Goal: Communication & Community: Ask a question

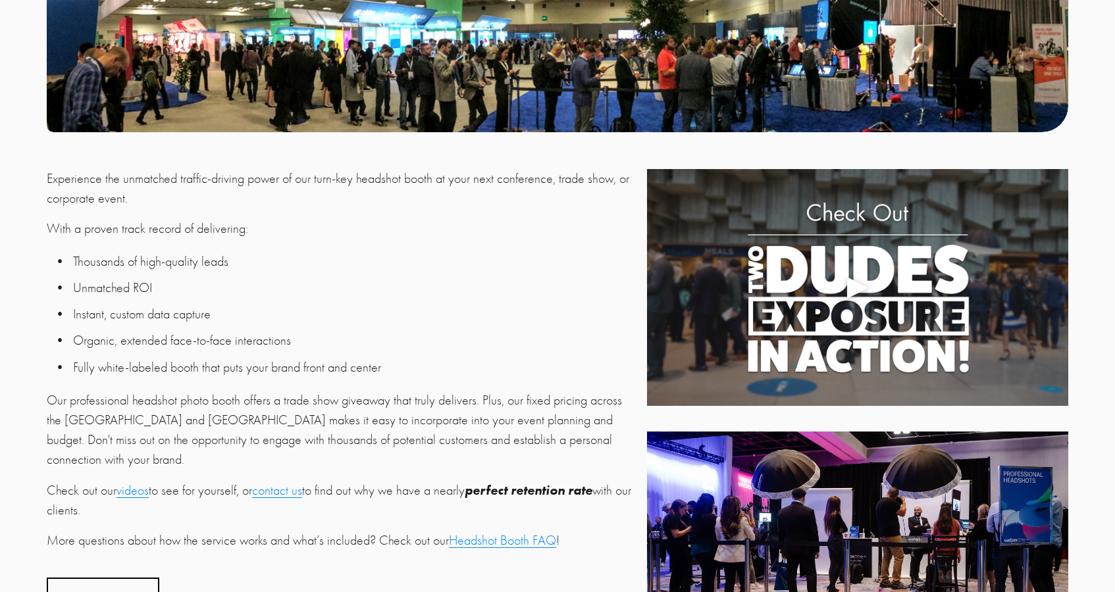
scroll to position [385, 0]
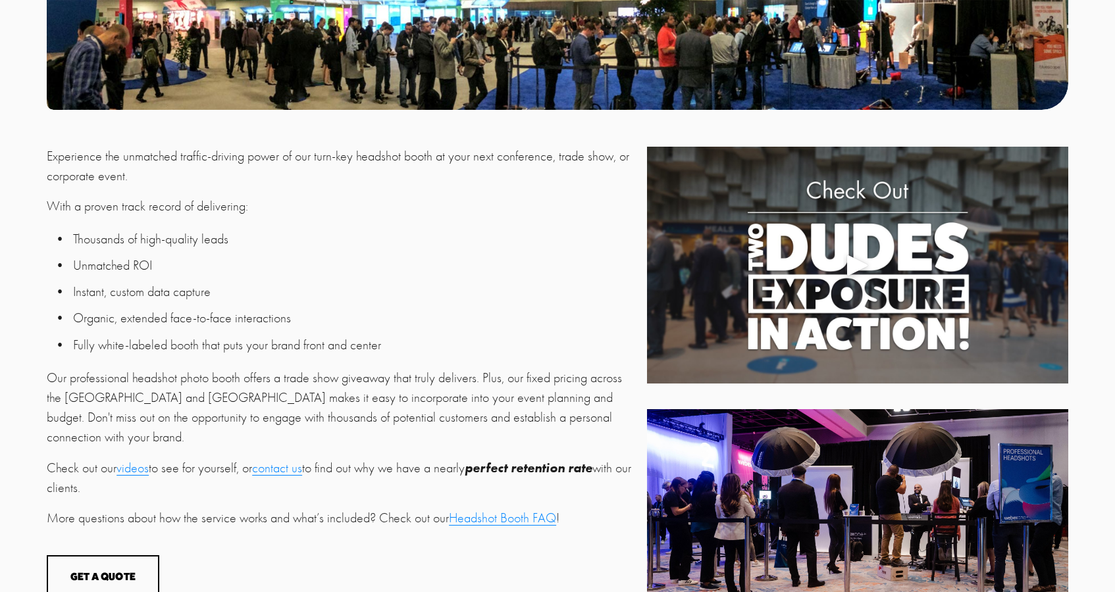
click at [857, 318] on div at bounding box center [857, 265] width 421 height 237
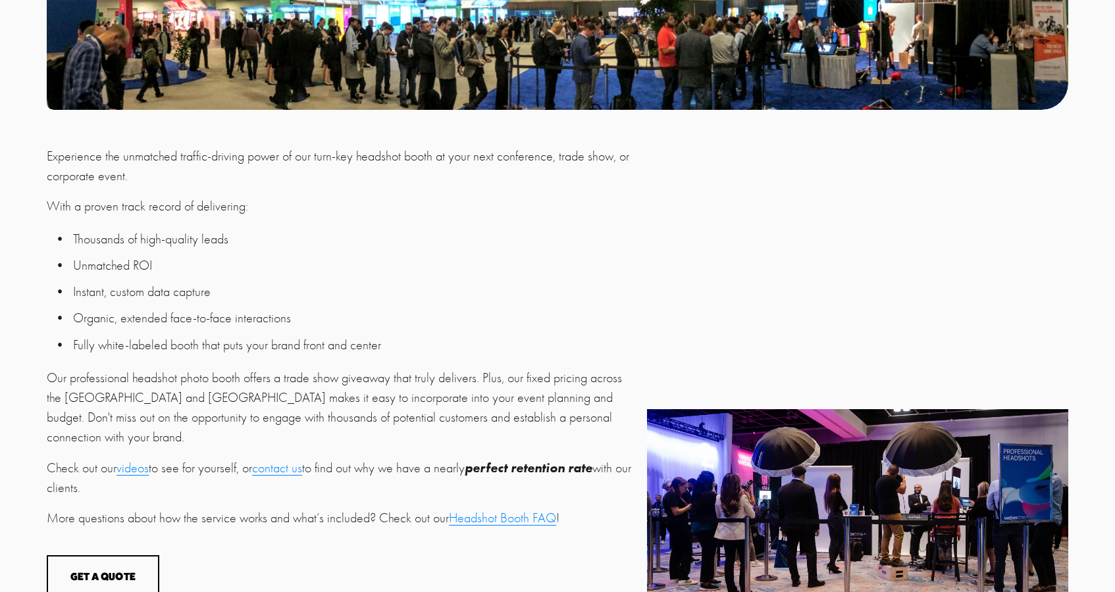
scroll to position [564, 0]
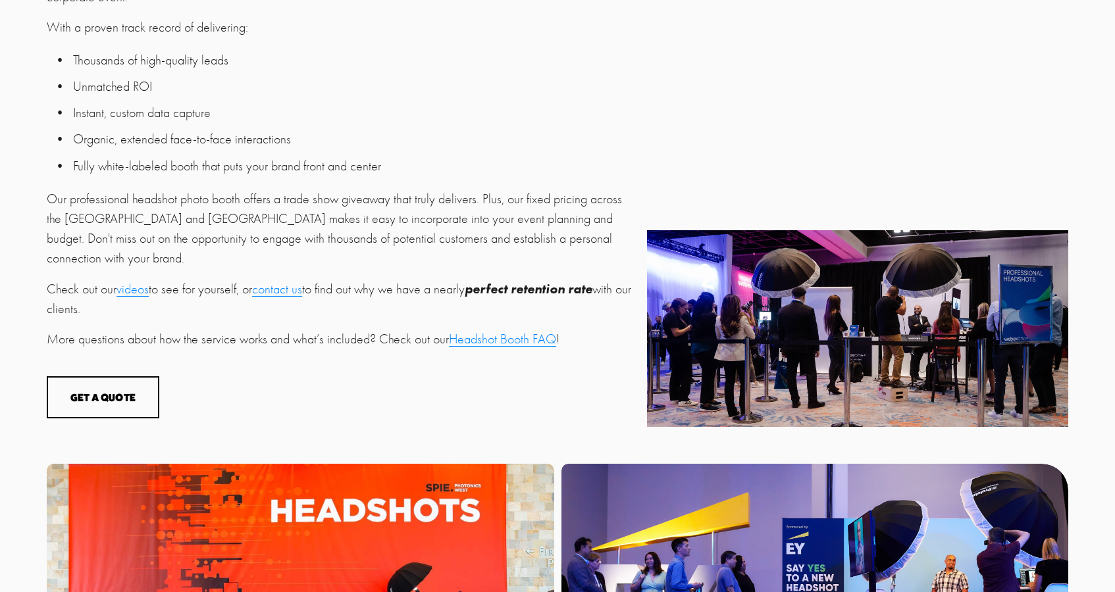
click at [871, 280] on div at bounding box center [857, 328] width 421 height 197
click at [860, 291] on div at bounding box center [857, 328] width 421 height 197
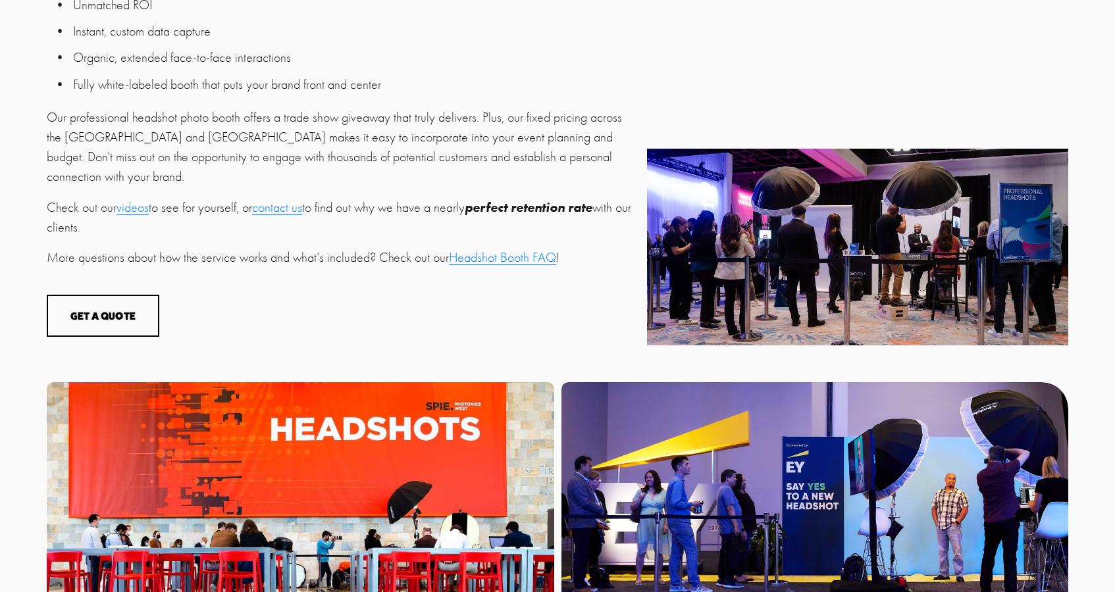
scroll to position [606, 0]
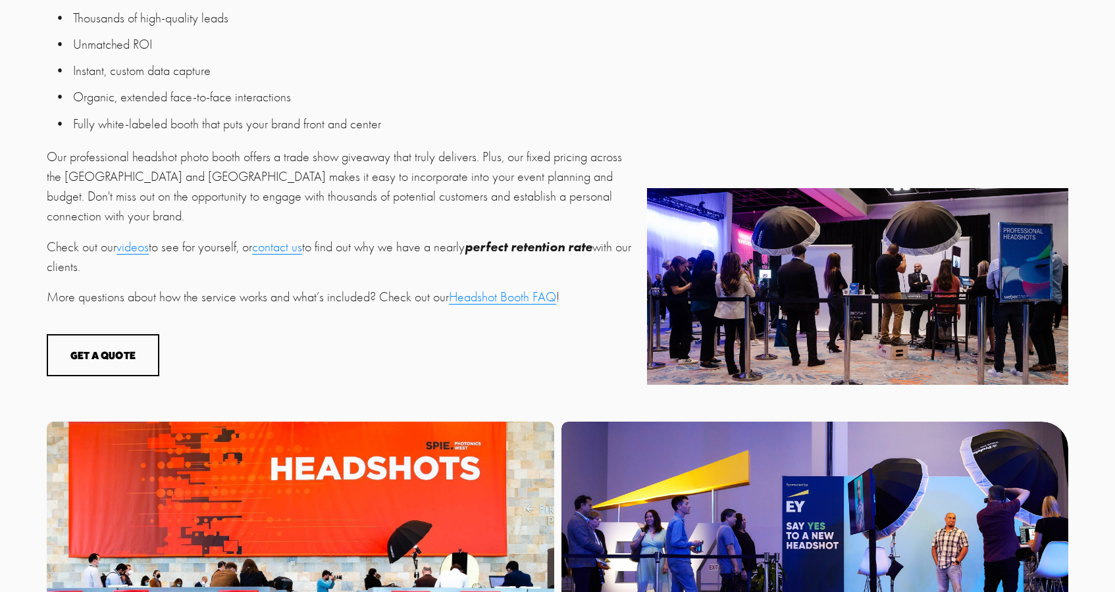
click at [838, 297] on div at bounding box center [857, 286] width 421 height 197
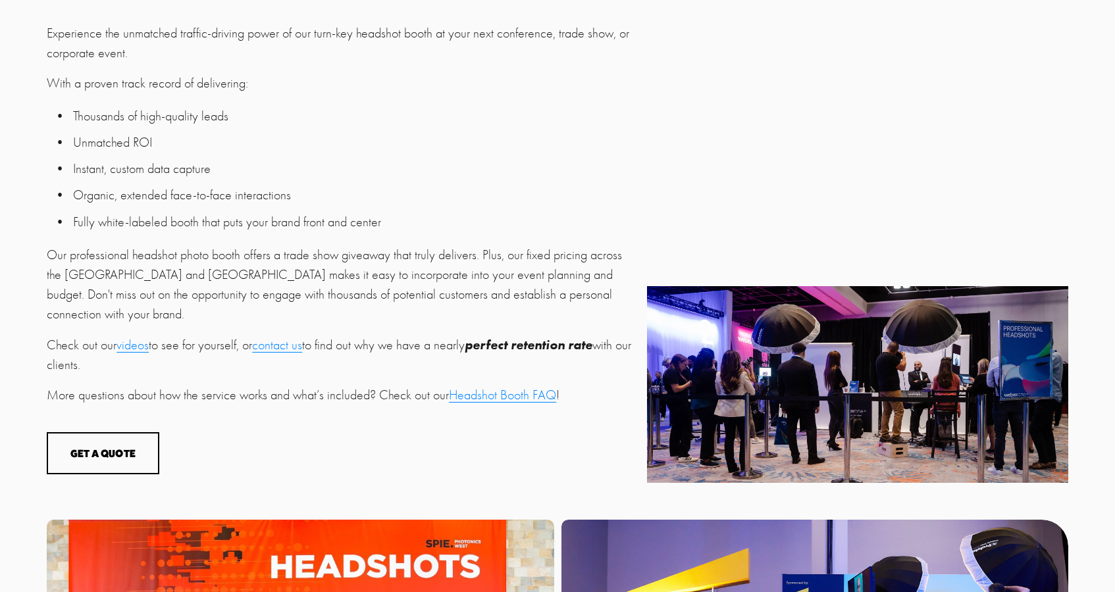
scroll to position [524, 0]
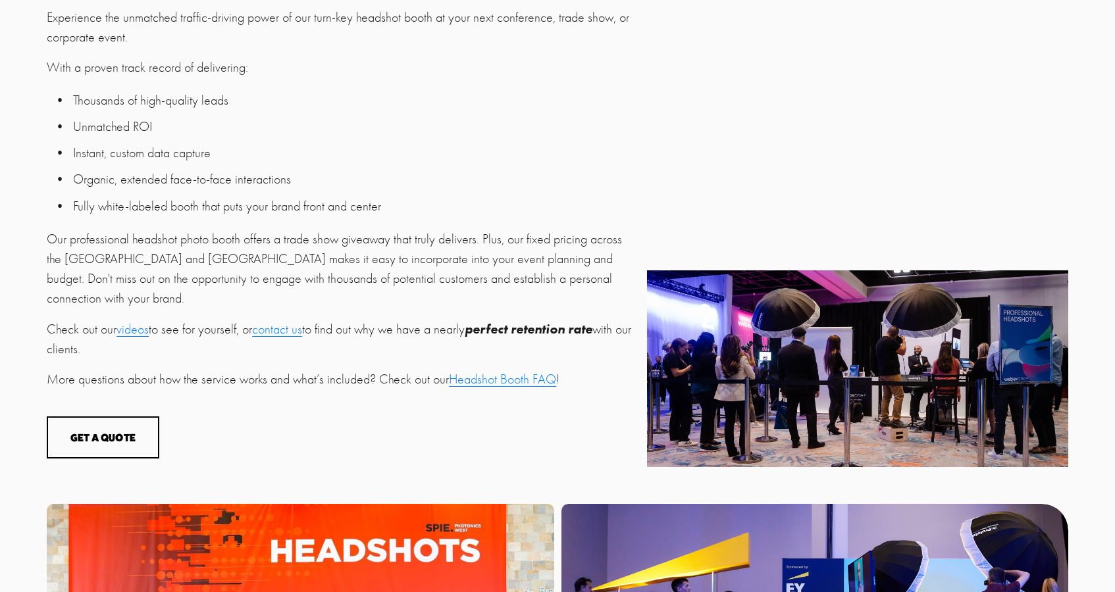
click at [888, 427] on div at bounding box center [857, 368] width 421 height 197
click at [886, 423] on div at bounding box center [857, 368] width 421 height 197
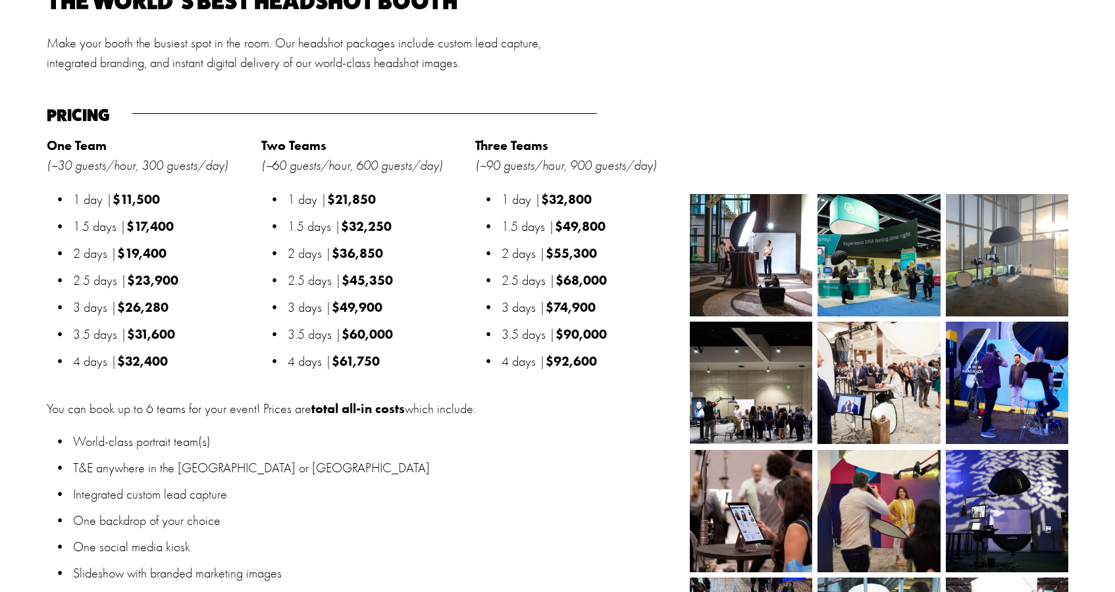
scroll to position [1377, 0]
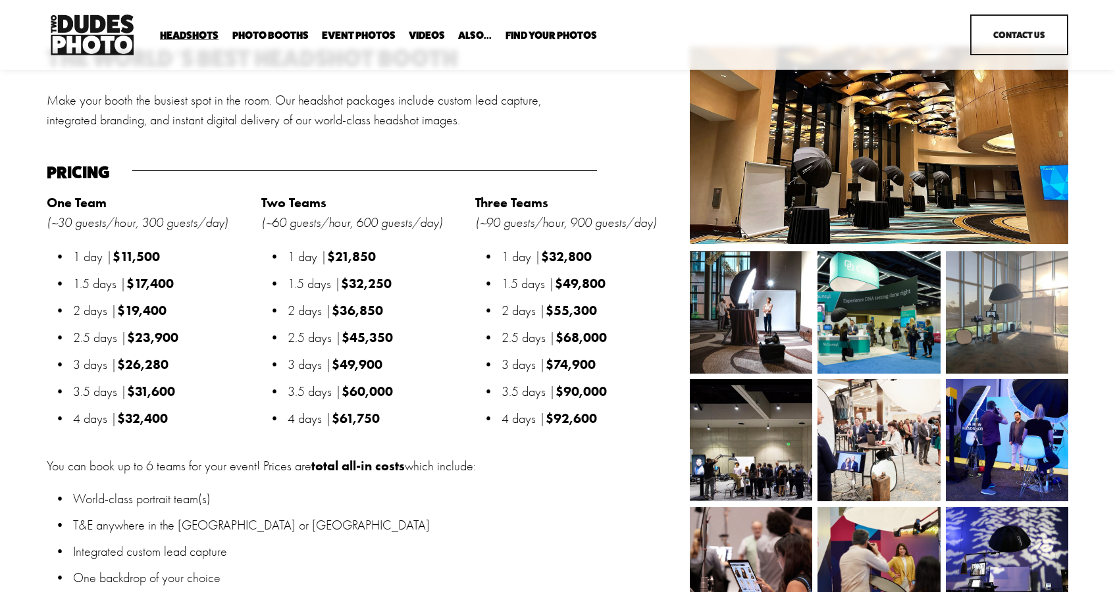
click at [752, 293] on img at bounding box center [751, 312] width 122 height 122
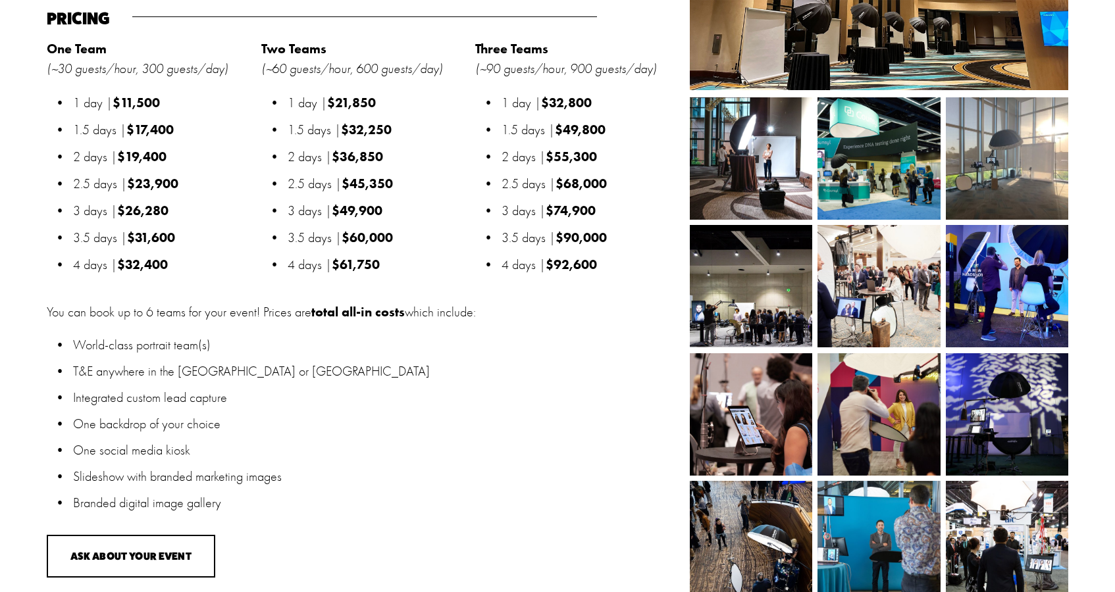
scroll to position [1533, 0]
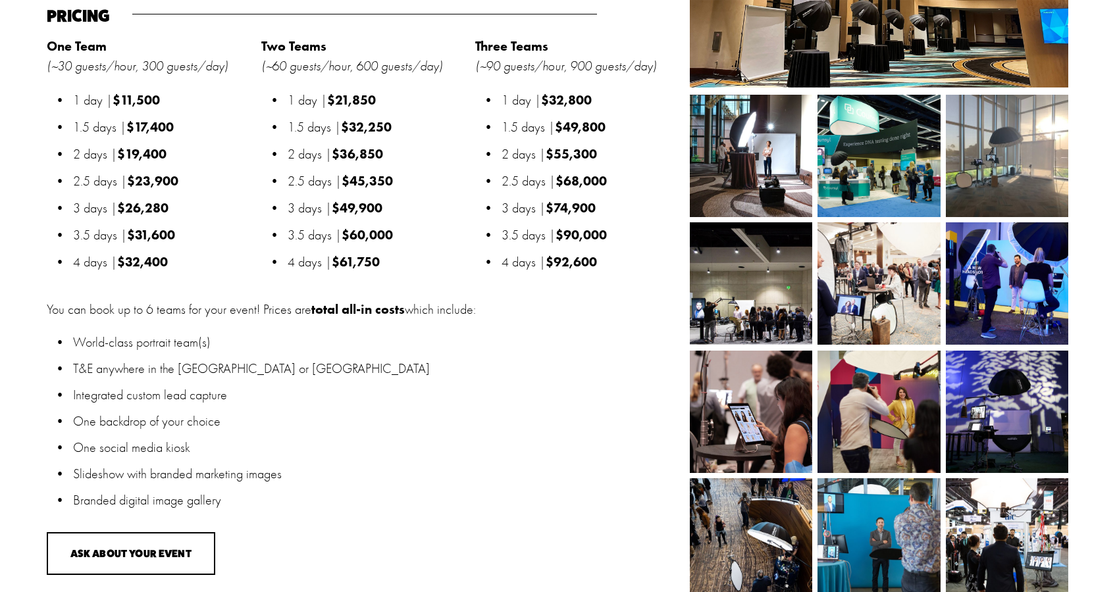
click at [751, 315] on img at bounding box center [776, 283] width 172 height 122
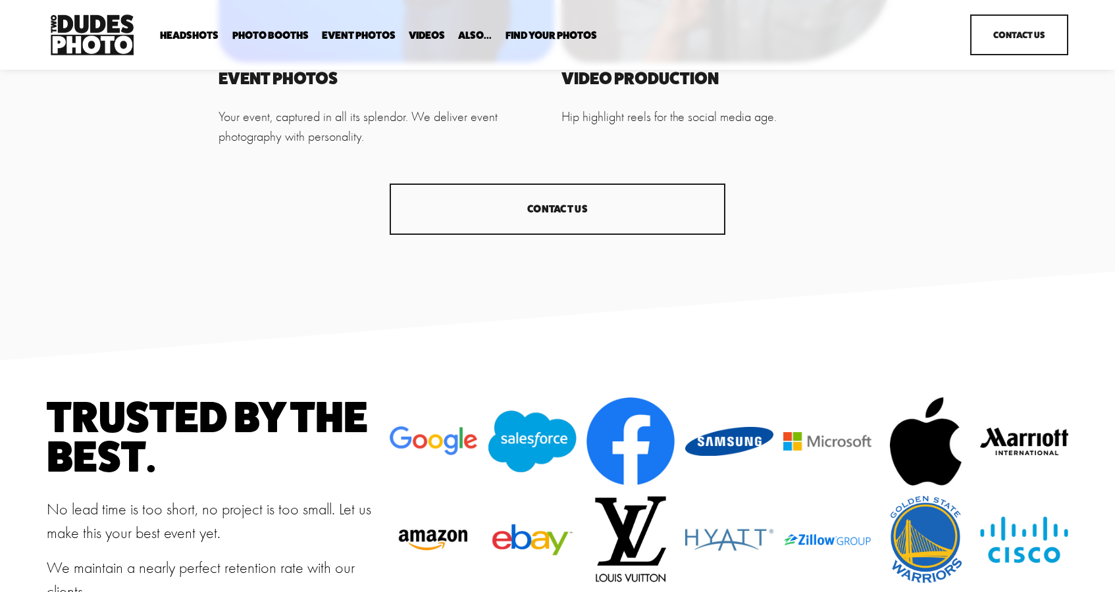
scroll to position [1385, 0]
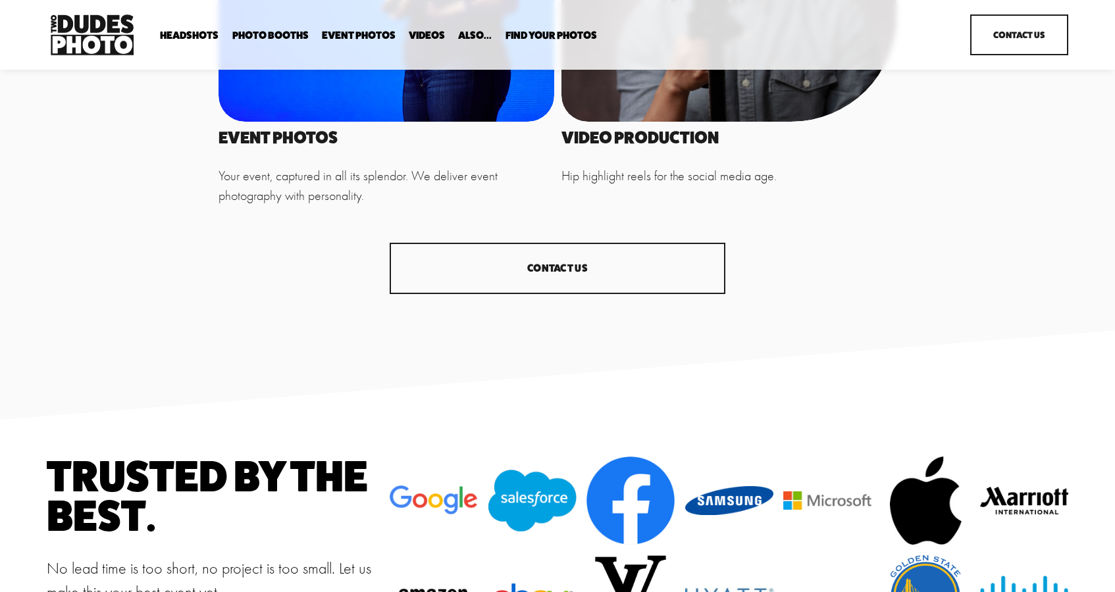
click at [546, 272] on link "CONTACT US" at bounding box center [558, 268] width 336 height 51
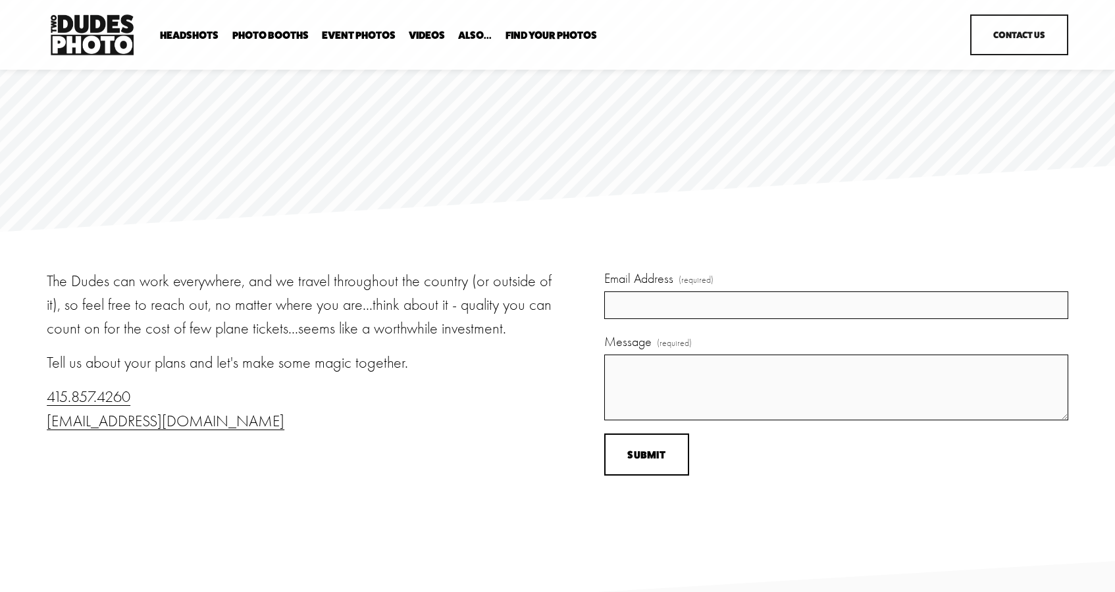
click at [632, 320] on div "Email Address (required) Message (required)" at bounding box center [836, 344] width 464 height 151
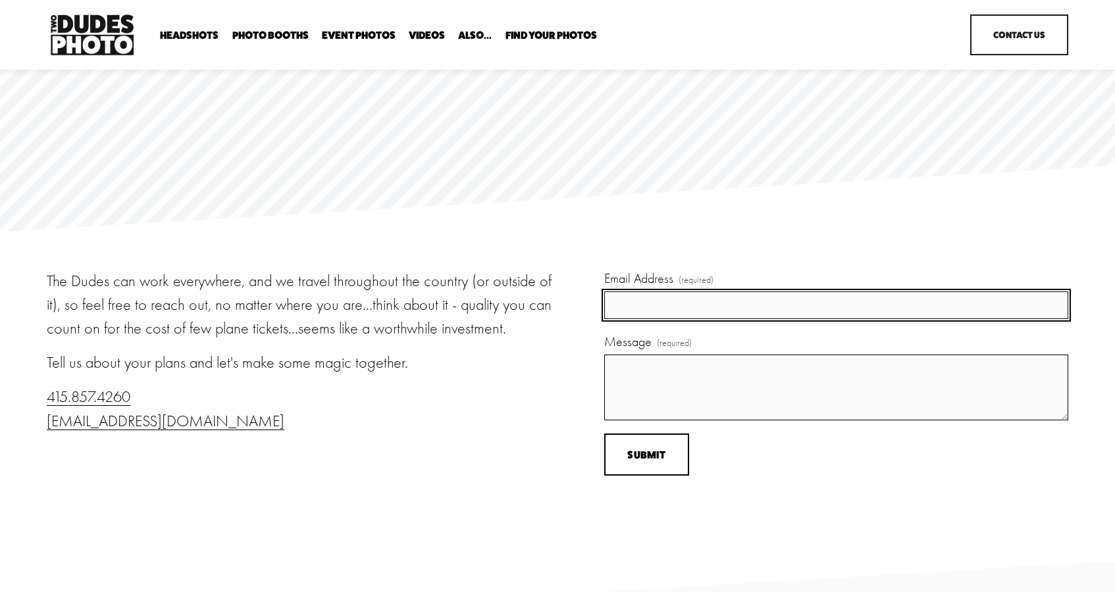
click at [636, 305] on input "Email Address (required)" at bounding box center [836, 306] width 464 height 28
type input "P"
type input "peter.paccone@gmail.com"
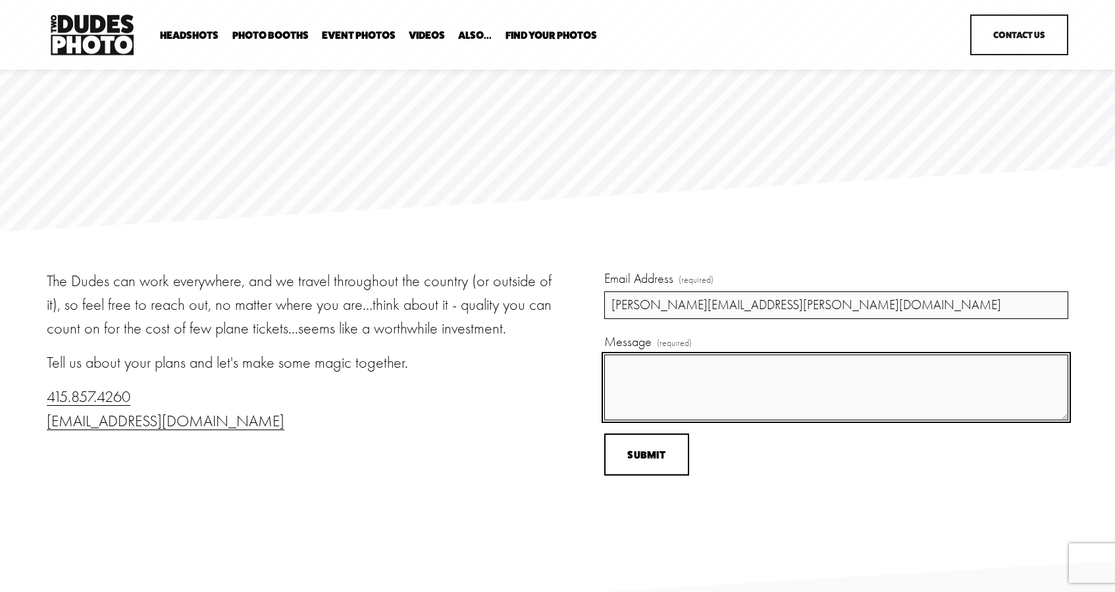
click at [632, 379] on textarea "Message (required)" at bounding box center [836, 388] width 464 height 66
type textarea "M"
click at [1054, 367] on textarea "I'm a AP social studies teacher who not only attended this year's AP Conference…" at bounding box center [836, 388] width 464 height 66
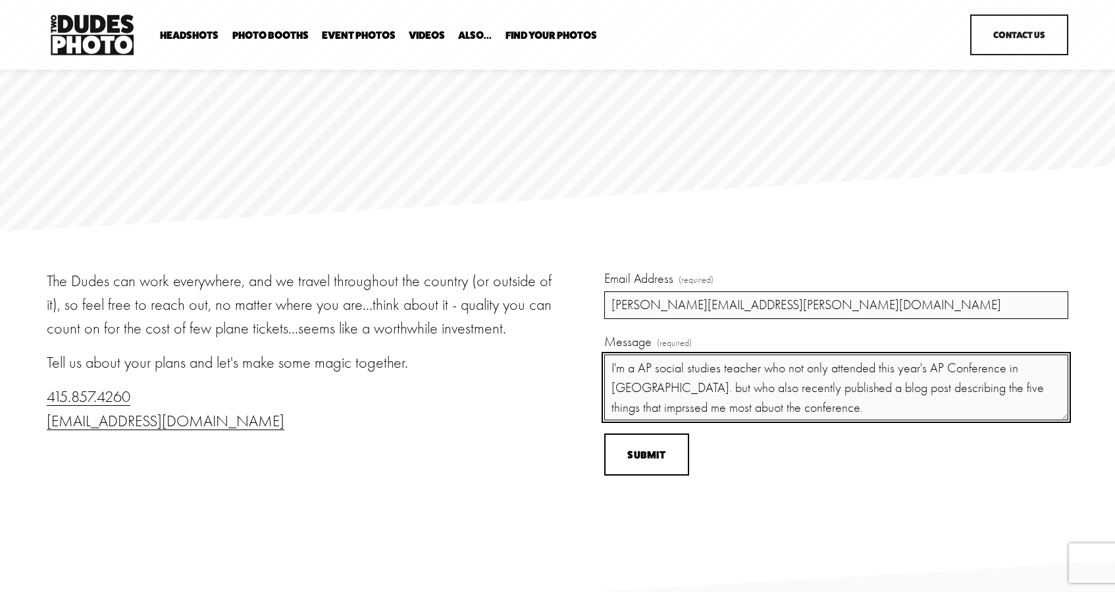
click at [991, 391] on textarea "I'm a AP social studies teacher who not only attended this year's AP Conference…" at bounding box center [836, 388] width 464 height 66
click at [989, 391] on textarea "I'm a AP social studies teacher who not only attended this year's AP Conference…" at bounding box center [836, 388] width 464 height 66
click at [792, 399] on textarea "I'm a AP social studies teacher who not only attended this year's AP Conference…" at bounding box center [836, 388] width 464 height 66
click at [791, 407] on textarea "I'm a AP social studies teacher who not only attended this year's AP Conference…" at bounding box center [836, 388] width 464 height 66
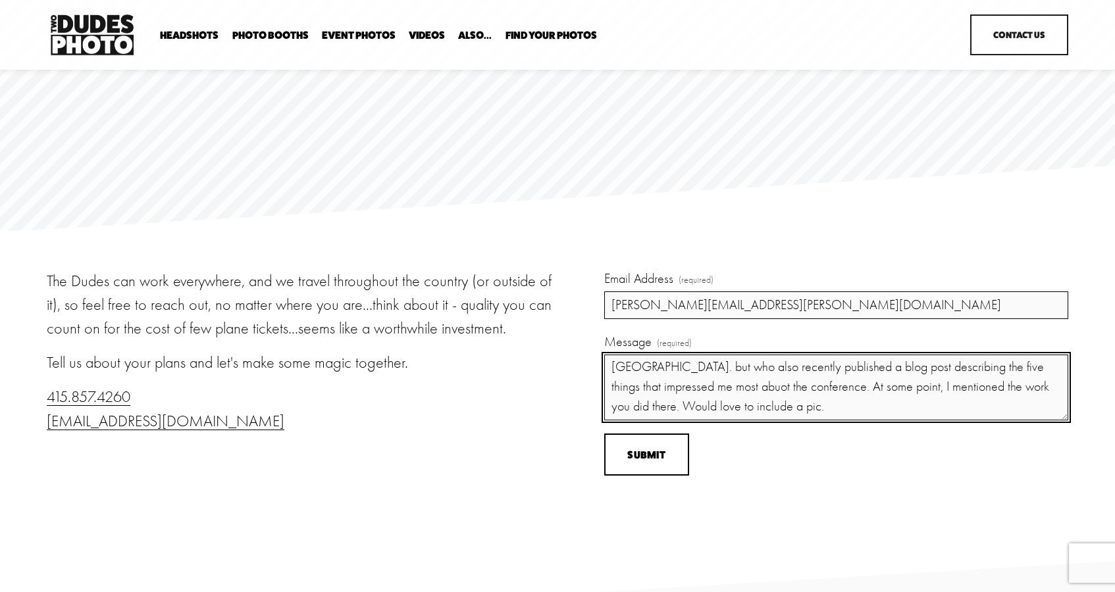
paste textarea "https://medium.com/p/3d683c9cdab5"
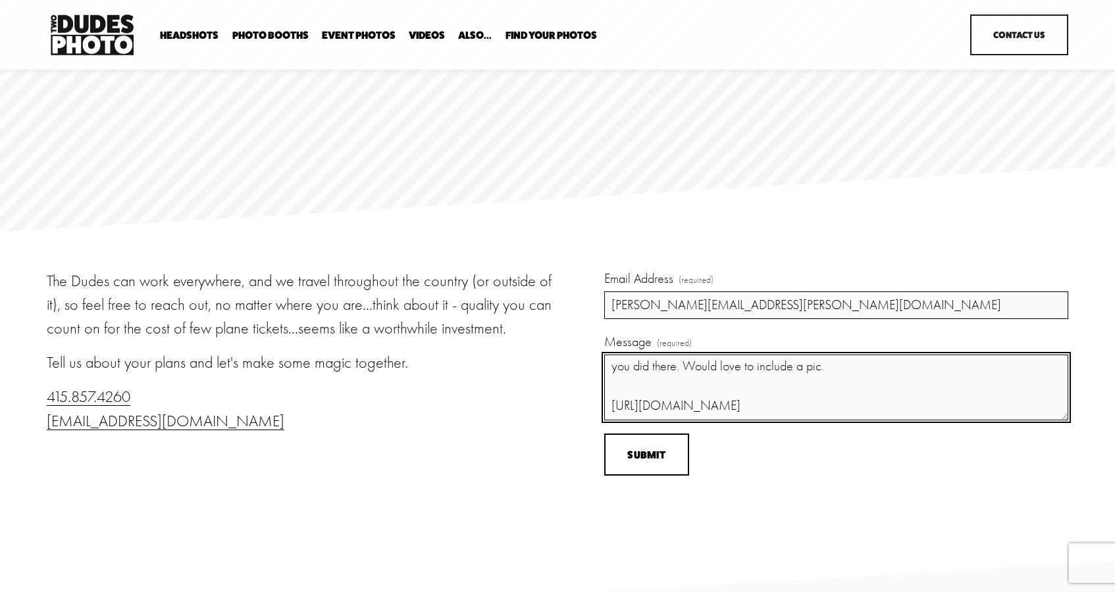
scroll to position [95, 0]
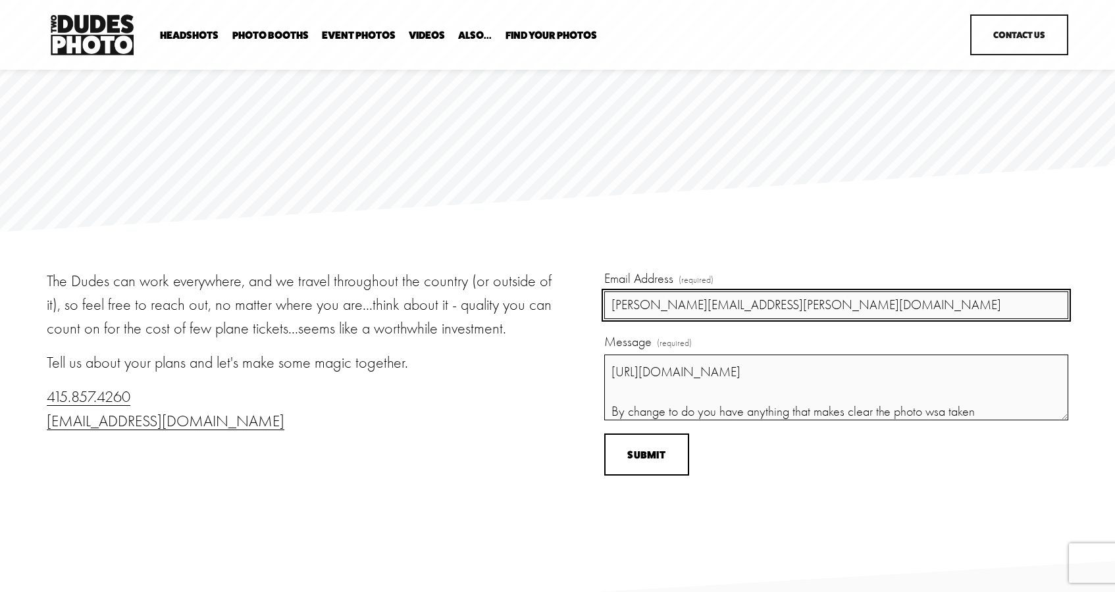
drag, startPoint x: 875, startPoint y: 292, endPoint x: 876, endPoint y: 332, distance: 40.2
click at [876, 332] on div "Email Address (required) peter.paccone@gmail.com Message (required) I'm a AP so…" at bounding box center [836, 344] width 464 height 151
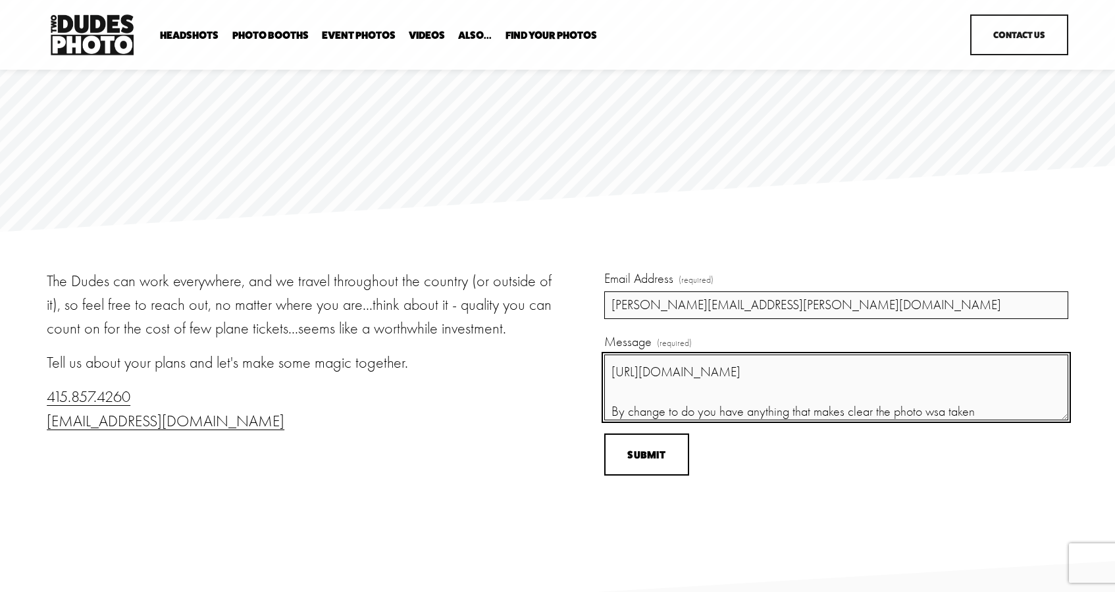
click at [939, 416] on textarea "I'm a AP social studies teacher who not only attended this year's AP Conference…" at bounding box center [836, 388] width 464 height 66
click at [986, 413] on textarea "I'm a AP social studies teacher who not only attended this year's AP Conference…" at bounding box center [836, 388] width 464 height 66
paste textarea "https://medium.com/p/3d683c9cdab5"
click at [650, 394] on textarea "I'm a AP social studies teacher who not only attended this year's AP Conference…" at bounding box center [836, 388] width 464 height 66
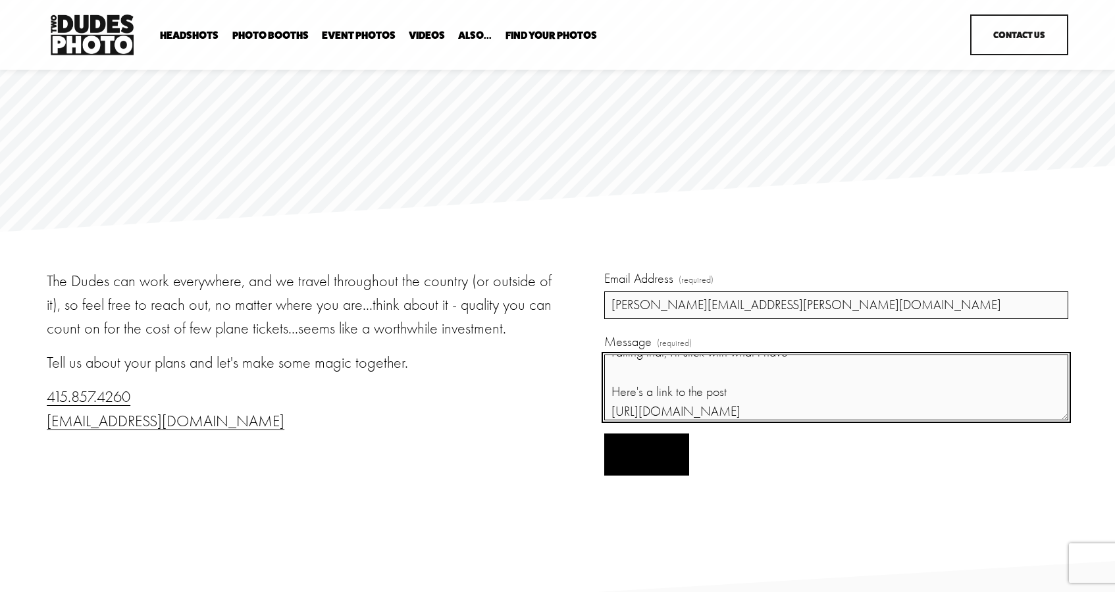
type textarea "I'm a AP social studies teacher who not only attended this year's AP Conference…"
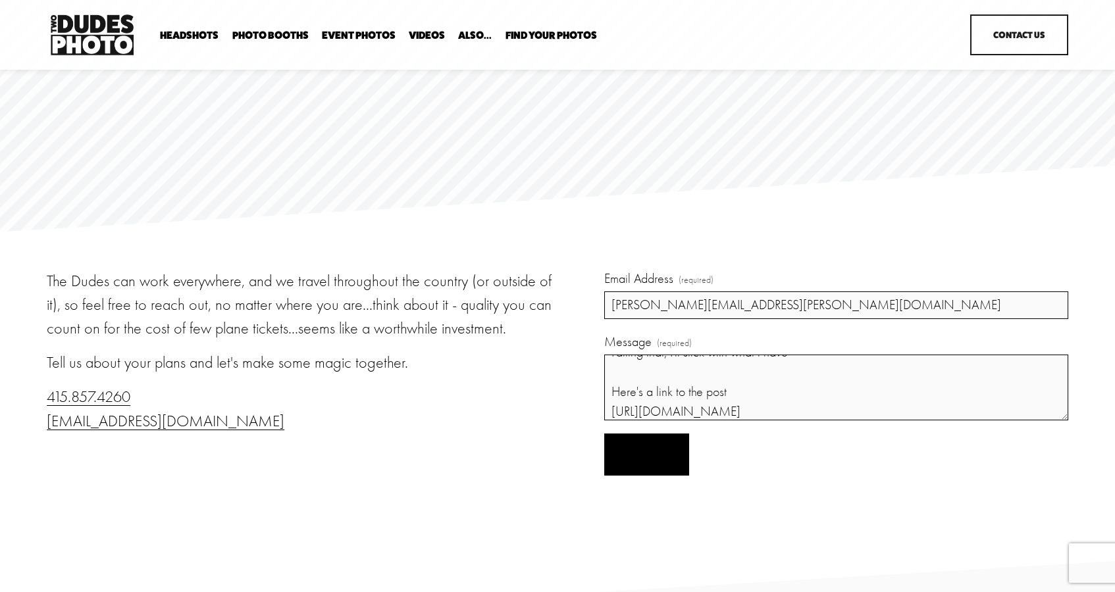
click at [649, 460] on span "Submit" at bounding box center [646, 455] width 38 height 13
